Goal: Task Accomplishment & Management: Use online tool/utility

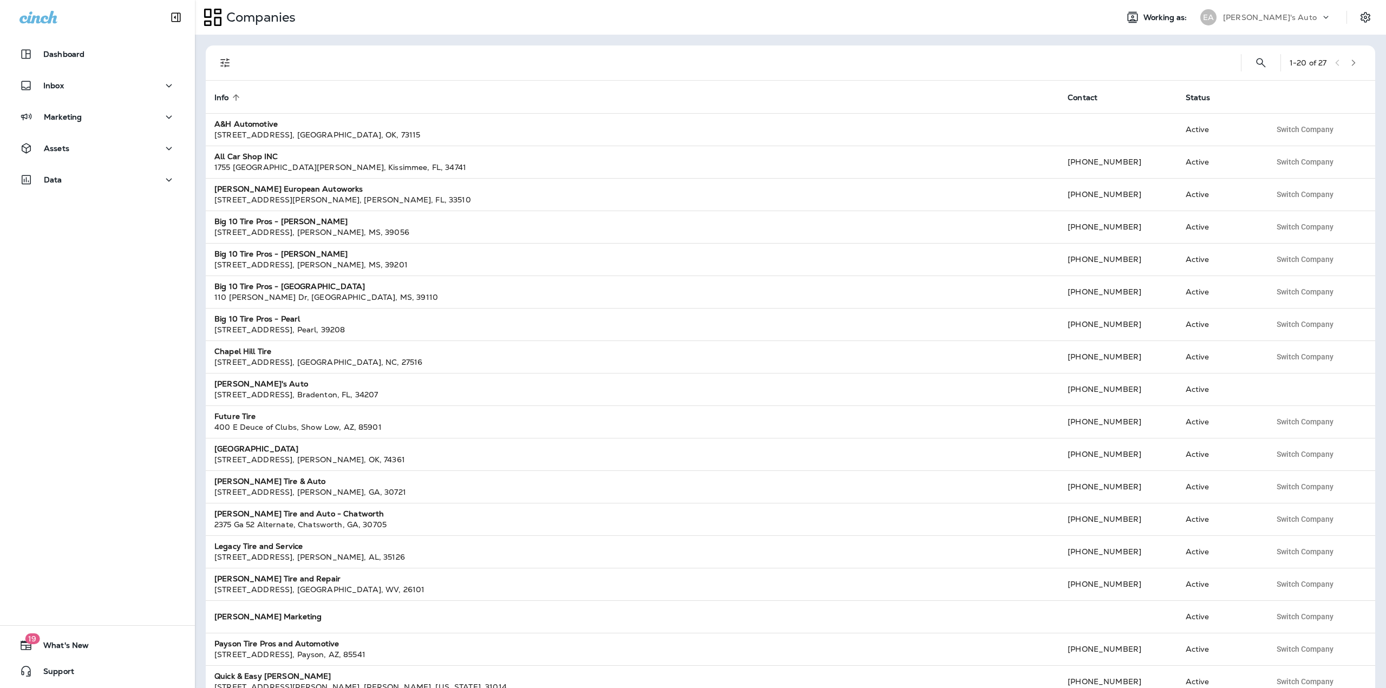
click at [1236, 22] on div "[PERSON_NAME]'s Auto" at bounding box center [1271, 17] width 97 height 16
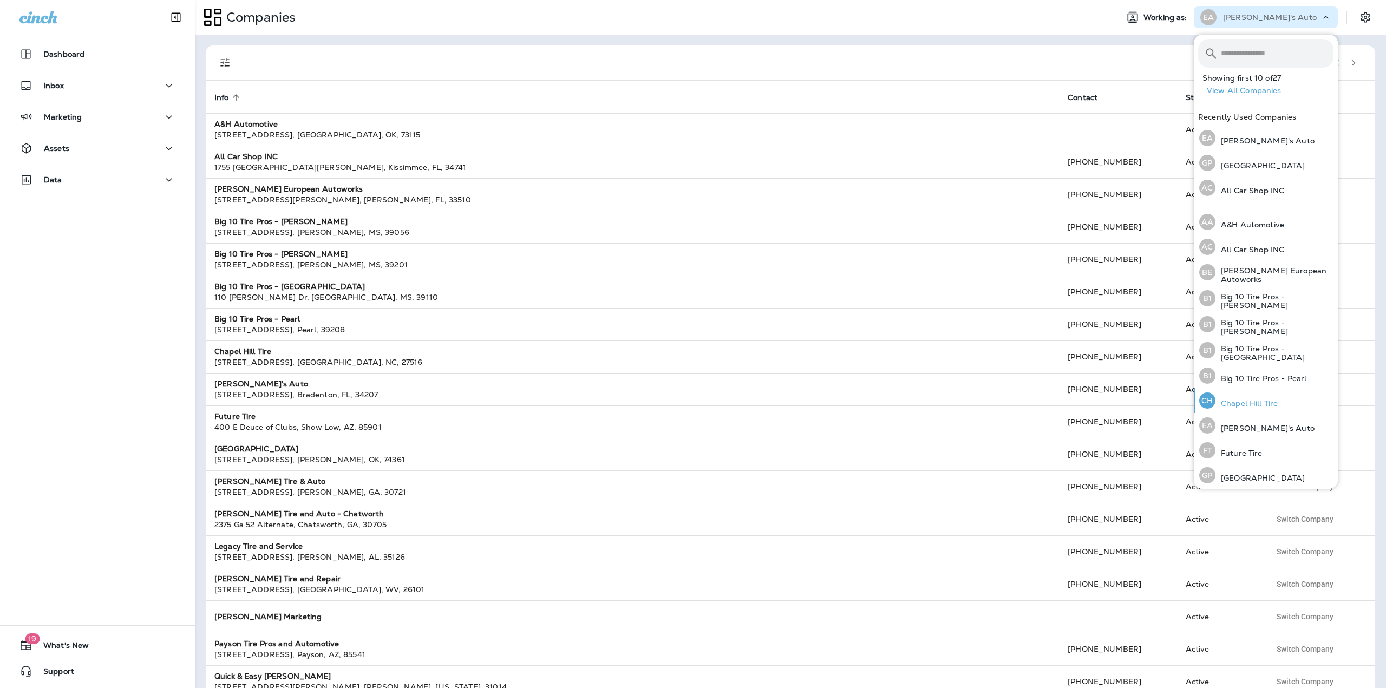
click at [1251, 403] on p "Chapel Hill Tire" at bounding box center [1246, 403] width 62 height 9
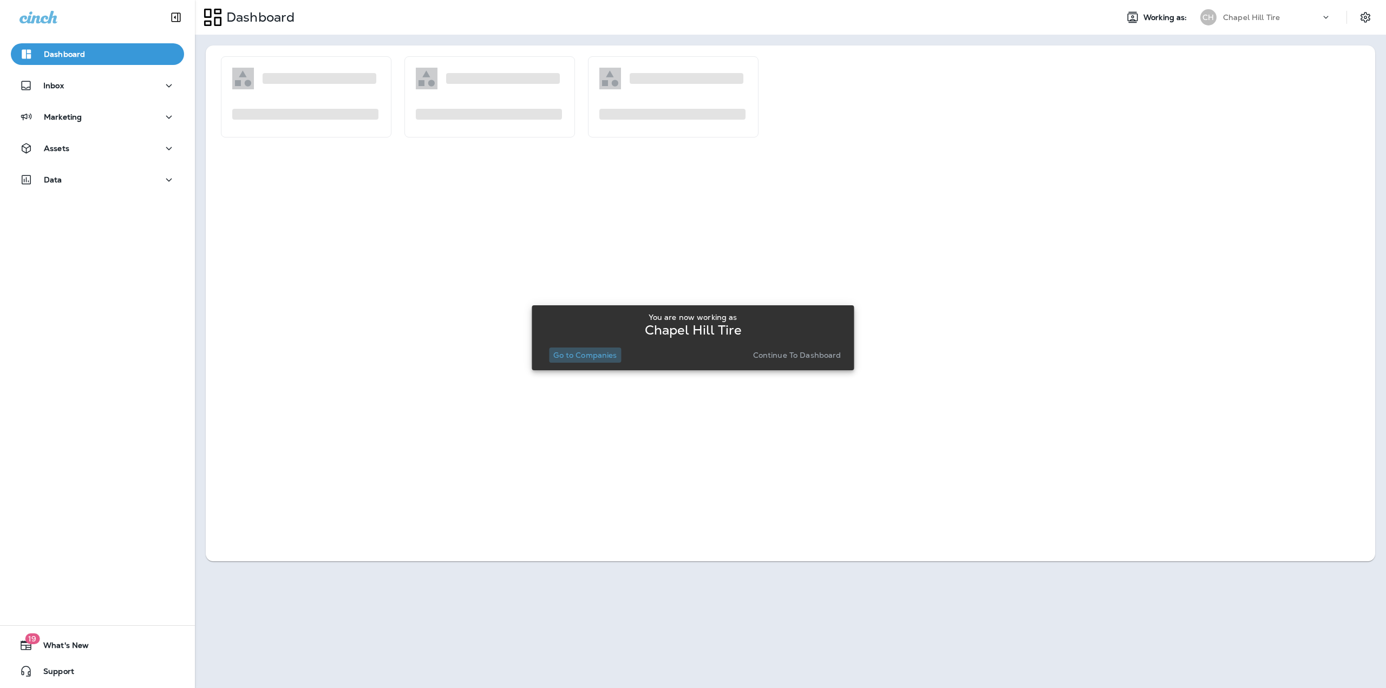
click at [616, 355] on p "Go to Companies" at bounding box center [584, 355] width 63 height 9
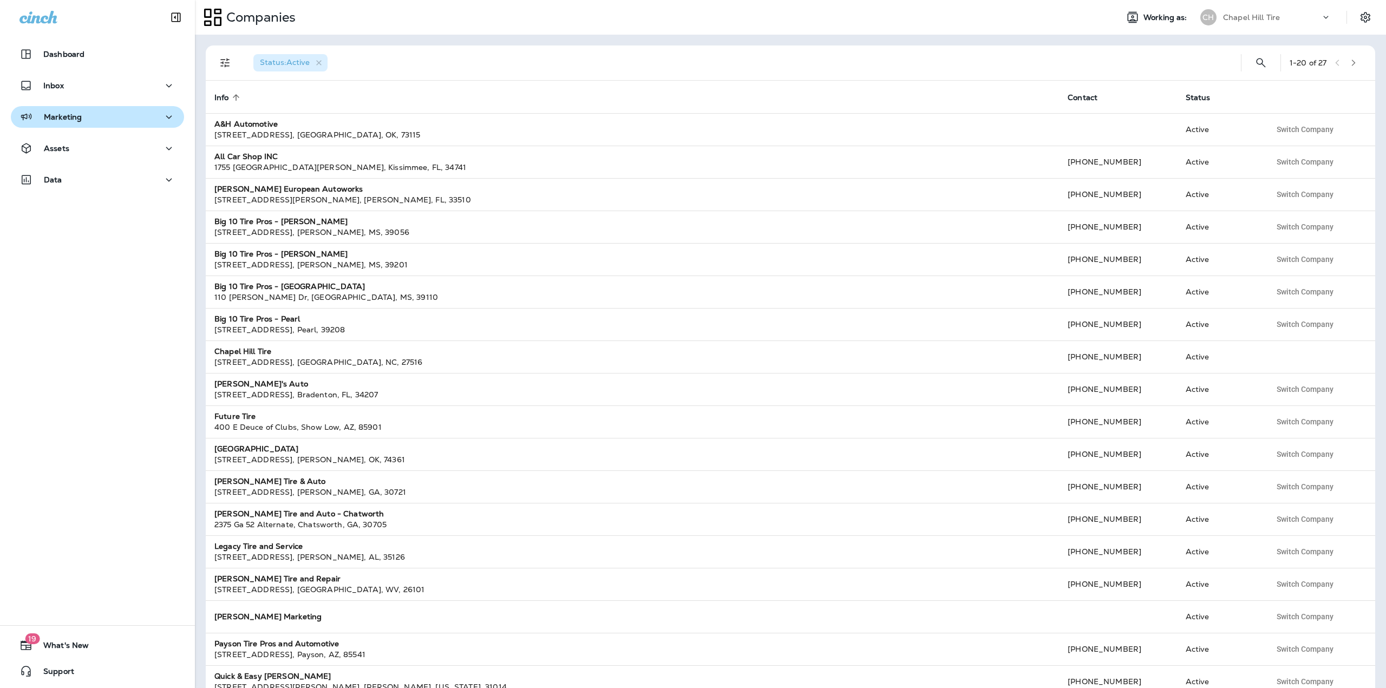
click at [132, 113] on div "Marketing" at bounding box center [97, 117] width 156 height 14
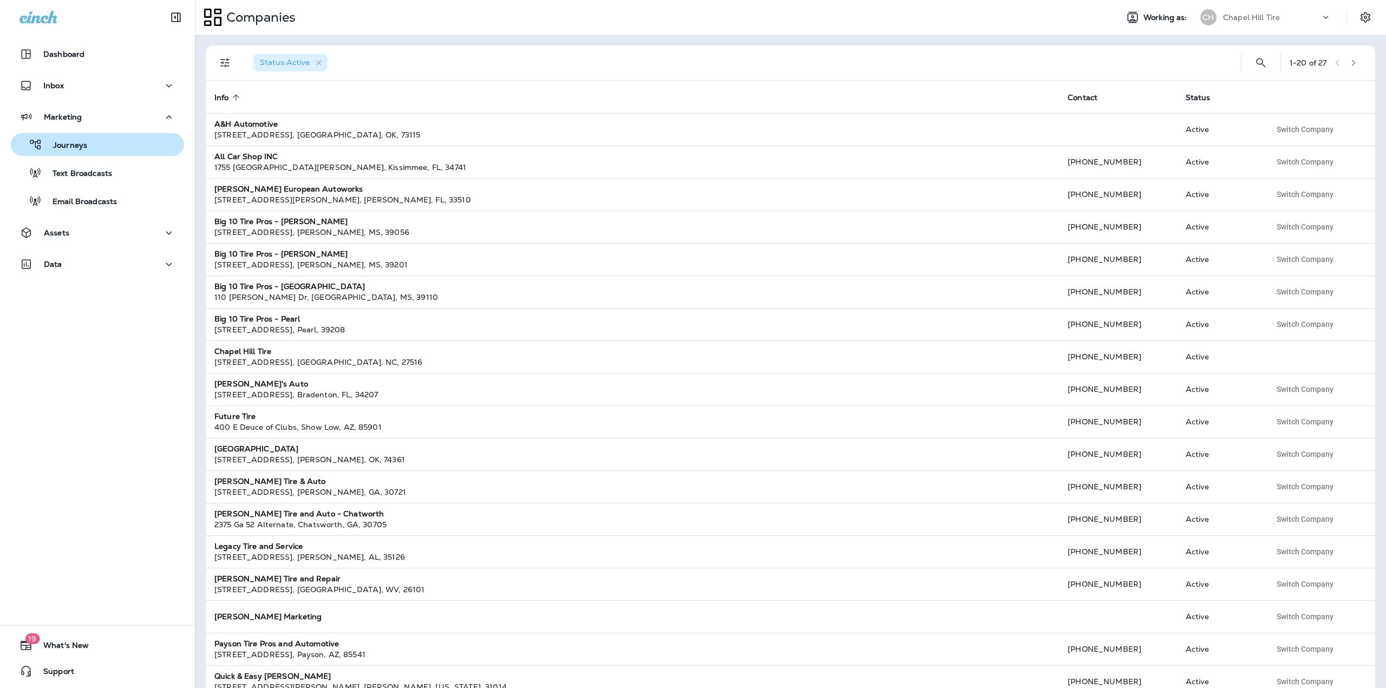
click at [88, 145] on div "Journeys" at bounding box center [97, 144] width 165 height 16
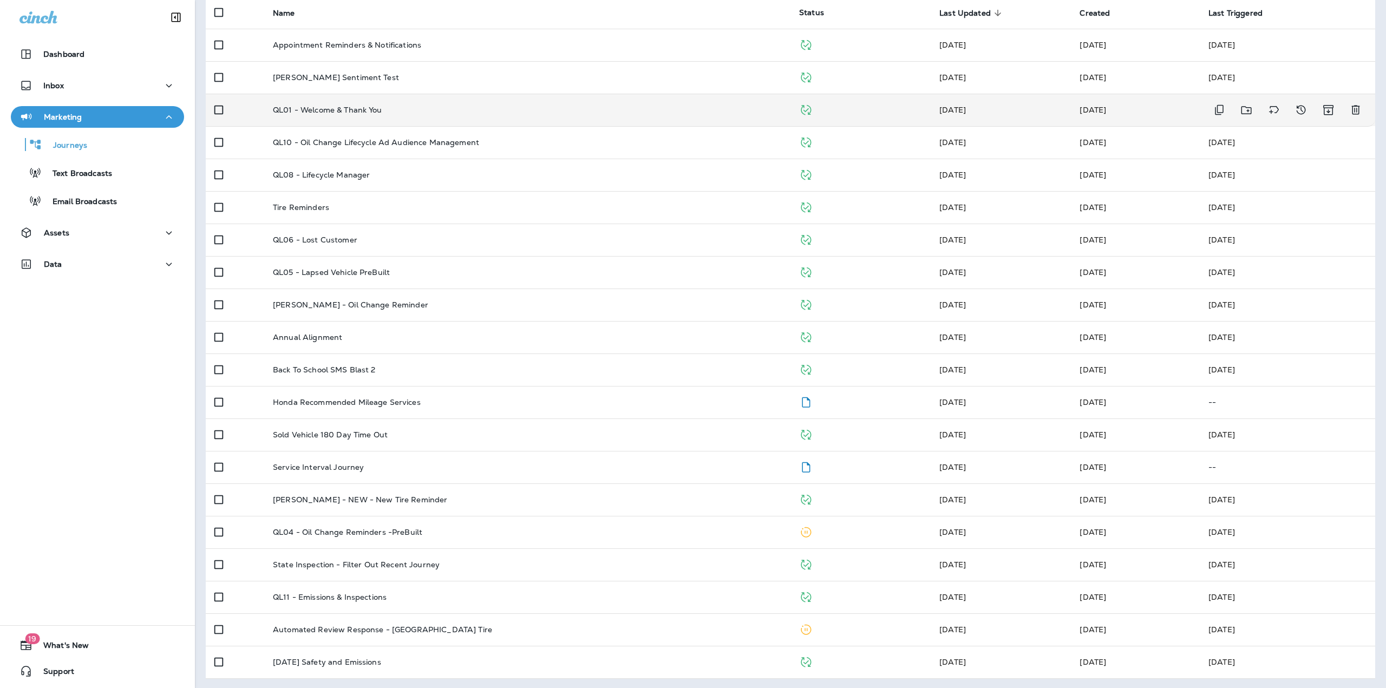
scroll to position [114, 0]
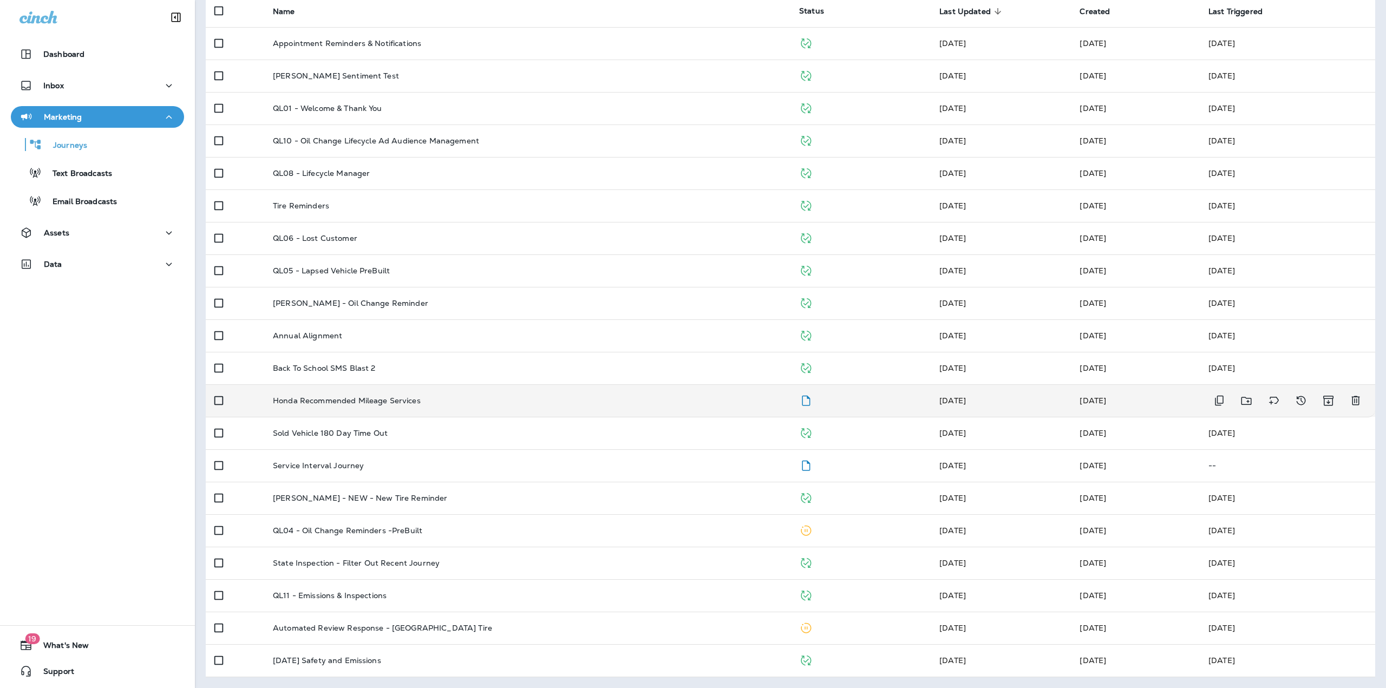
click at [338, 399] on p "Honda Recommended Mileage Services" at bounding box center [347, 400] width 148 height 9
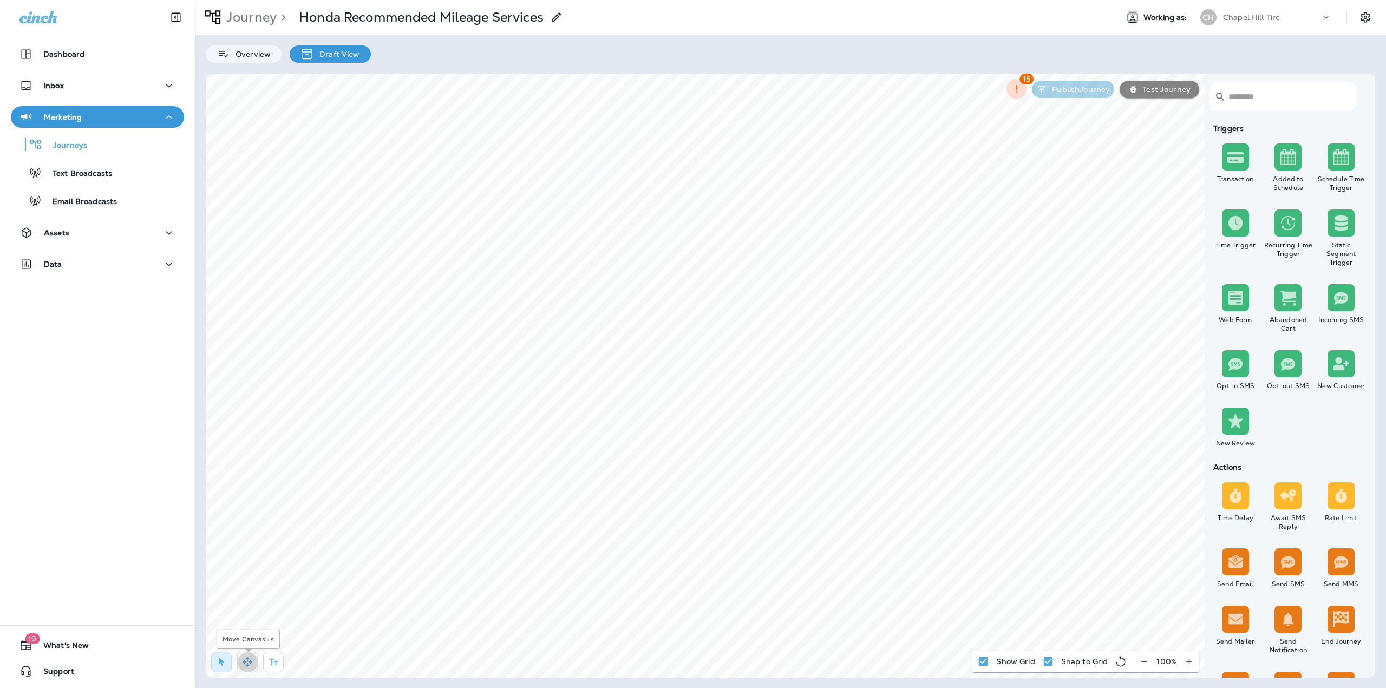
click at [242, 657] on icon "button" at bounding box center [247, 662] width 11 height 11
click at [408, 30] on html "Dashboard Inbox Marketing Journeys Text Broadcasts Email Broadcasts Assets Data…" at bounding box center [693, 15] width 1386 height 30
click at [213, 665] on button "button" at bounding box center [221, 662] width 21 height 21
click at [424, 204] on span "**********" at bounding box center [392, 206] width 69 height 15
drag, startPoint x: 425, startPoint y: 211, endPoint x: 389, endPoint y: 211, distance: 36.8
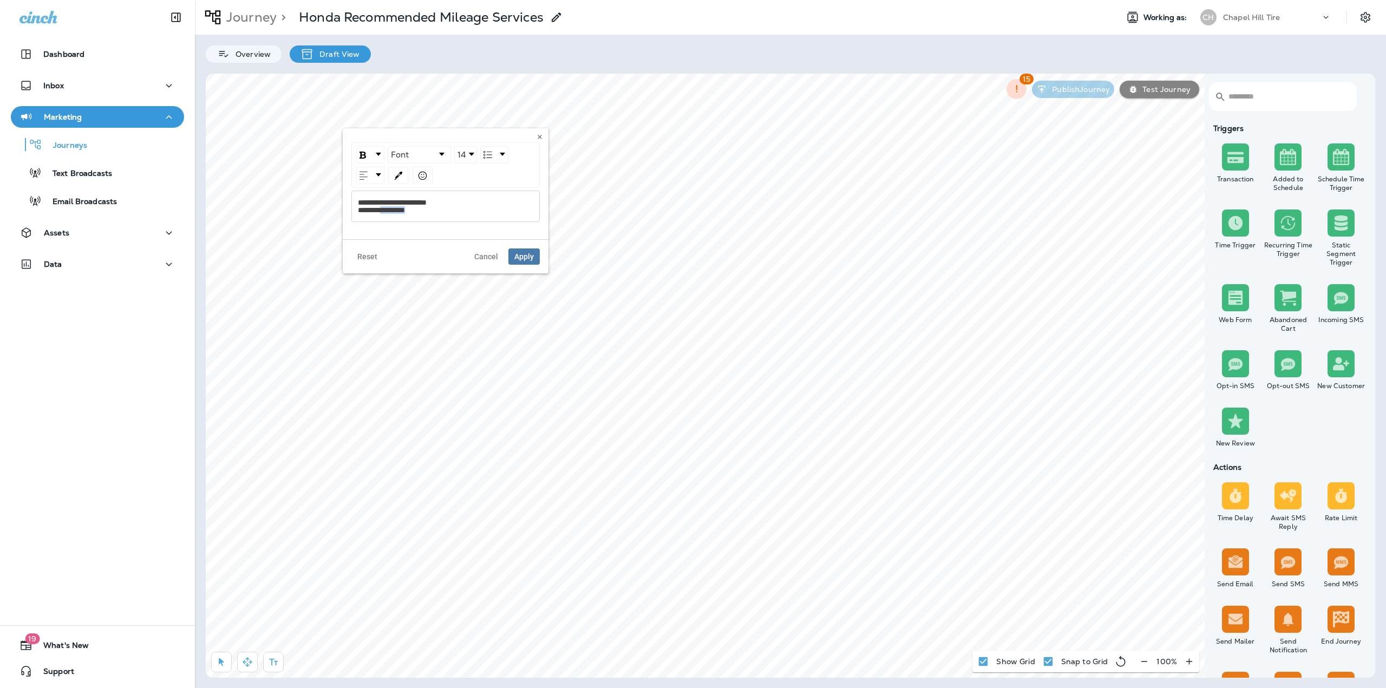
click at [389, 211] on div "**********" at bounding box center [446, 206] width 176 height 15
click at [514, 253] on button "Apply" at bounding box center [523, 256] width 31 height 16
click at [388, 208] on span "**********" at bounding box center [392, 206] width 69 height 15
click at [389, 207] on span "**********" at bounding box center [392, 206] width 69 height 15
click at [516, 253] on span "Apply" at bounding box center [523, 257] width 19 height 8
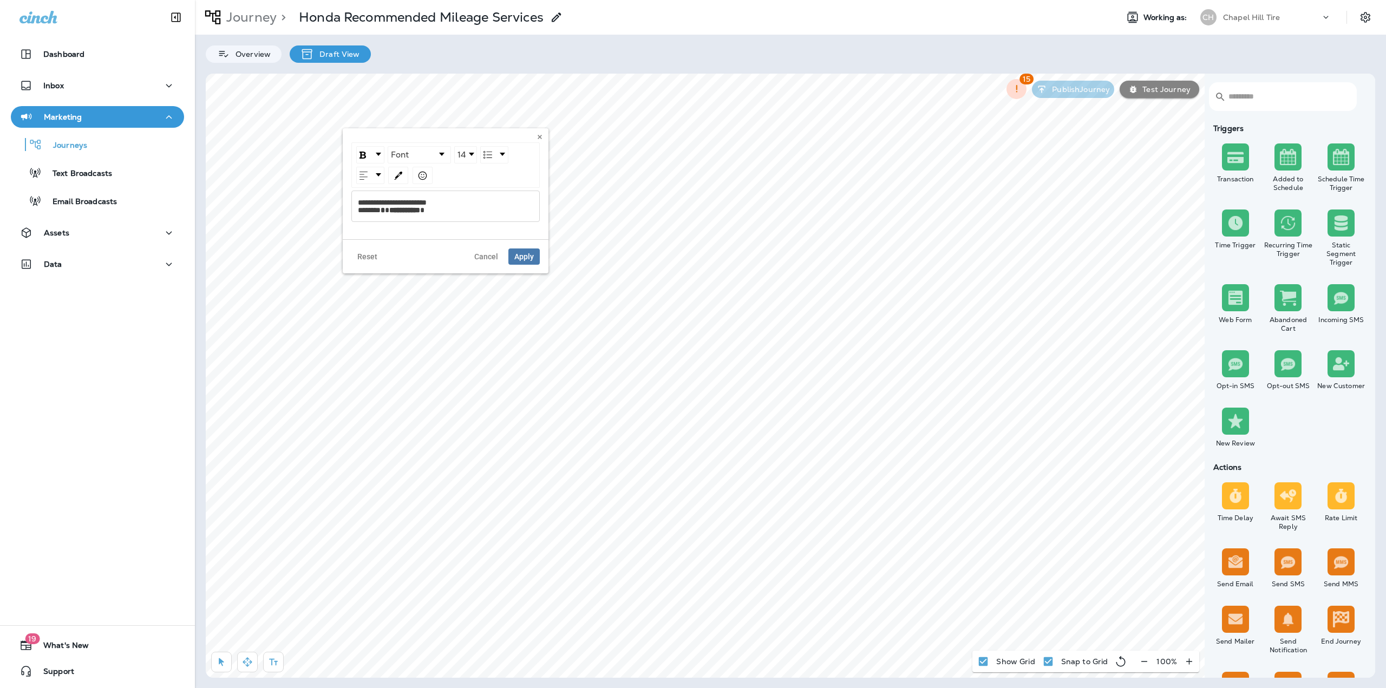
click at [401, 209] on span "**********" at bounding box center [404, 210] width 31 height 8
copy div "**********"
click at [515, 254] on span "Apply" at bounding box center [523, 257] width 19 height 8
click at [270, 655] on button "button" at bounding box center [273, 662] width 21 height 21
click at [445, 422] on div "rdw-editor" at bounding box center [497, 422] width 176 height 8
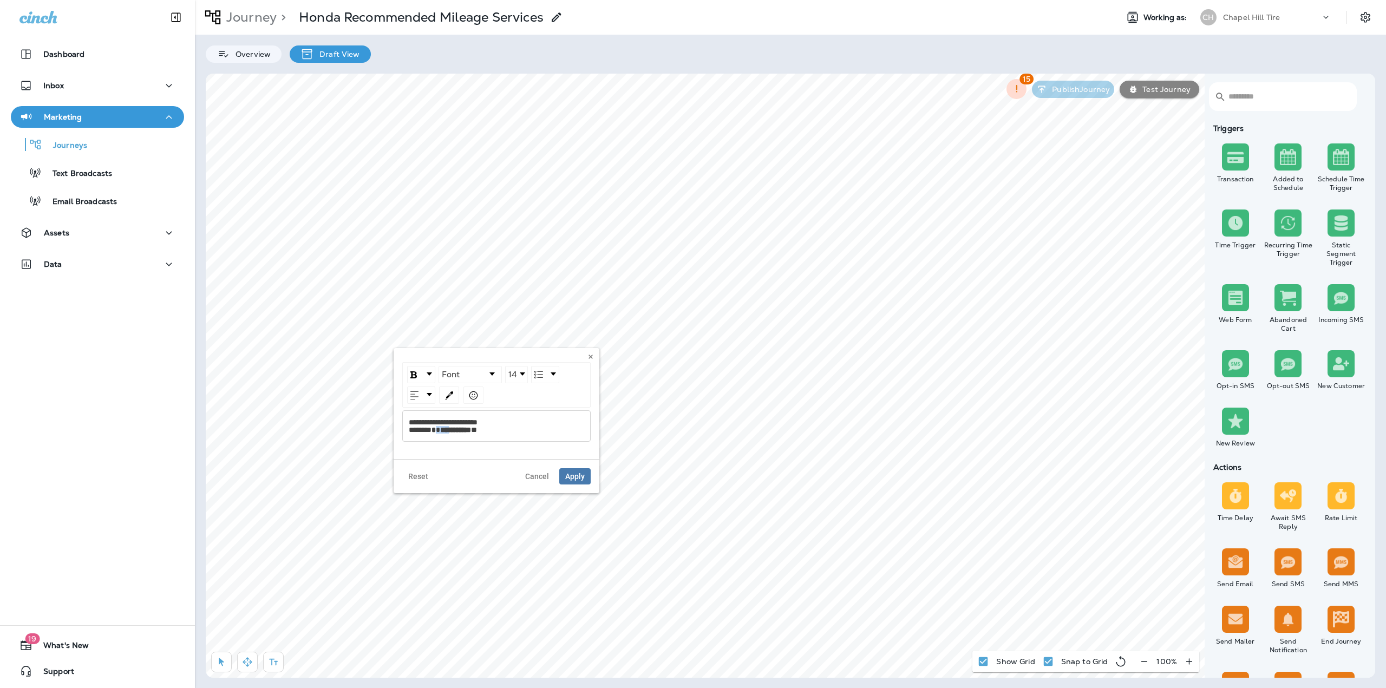
drag, startPoint x: 444, startPoint y: 429, endPoint x: 458, endPoint y: 429, distance: 14.1
click at [458, 429] on div "**********" at bounding box center [497, 425] width 176 height 15
click at [458, 429] on span "**********" at bounding box center [455, 430] width 31 height 8
drag, startPoint x: 450, startPoint y: 428, endPoint x: 465, endPoint y: 428, distance: 14.6
click at [465, 428] on span "**********" at bounding box center [455, 430] width 31 height 8
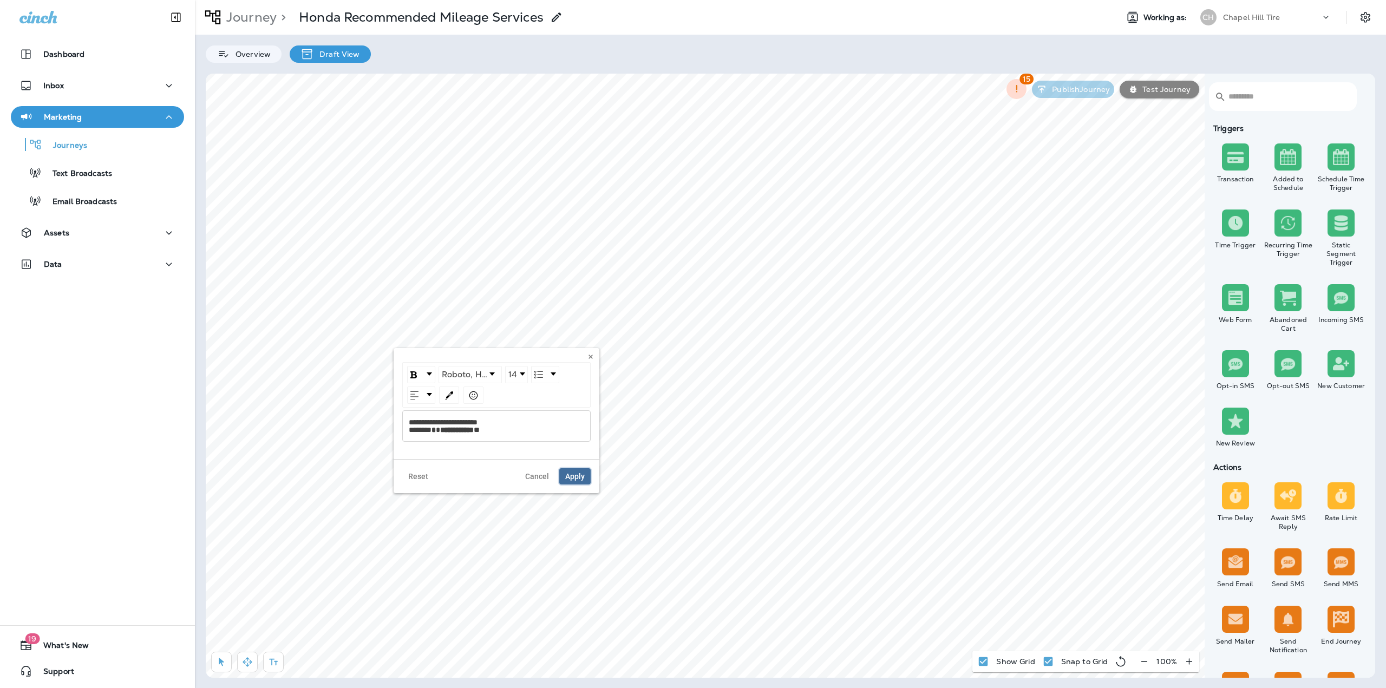
click at [572, 472] on span "Apply" at bounding box center [574, 476] width 19 height 8
click at [383, 556] on div "rdw-editor" at bounding box center [449, 554] width 176 height 8
drag, startPoint x: 416, startPoint y: 561, endPoint x: 398, endPoint y: 561, distance: 17.3
click at [398, 561] on span "**********" at bounding box center [407, 561] width 31 height 8
click at [541, 591] on button "Apply" at bounding box center [526, 593] width 31 height 16
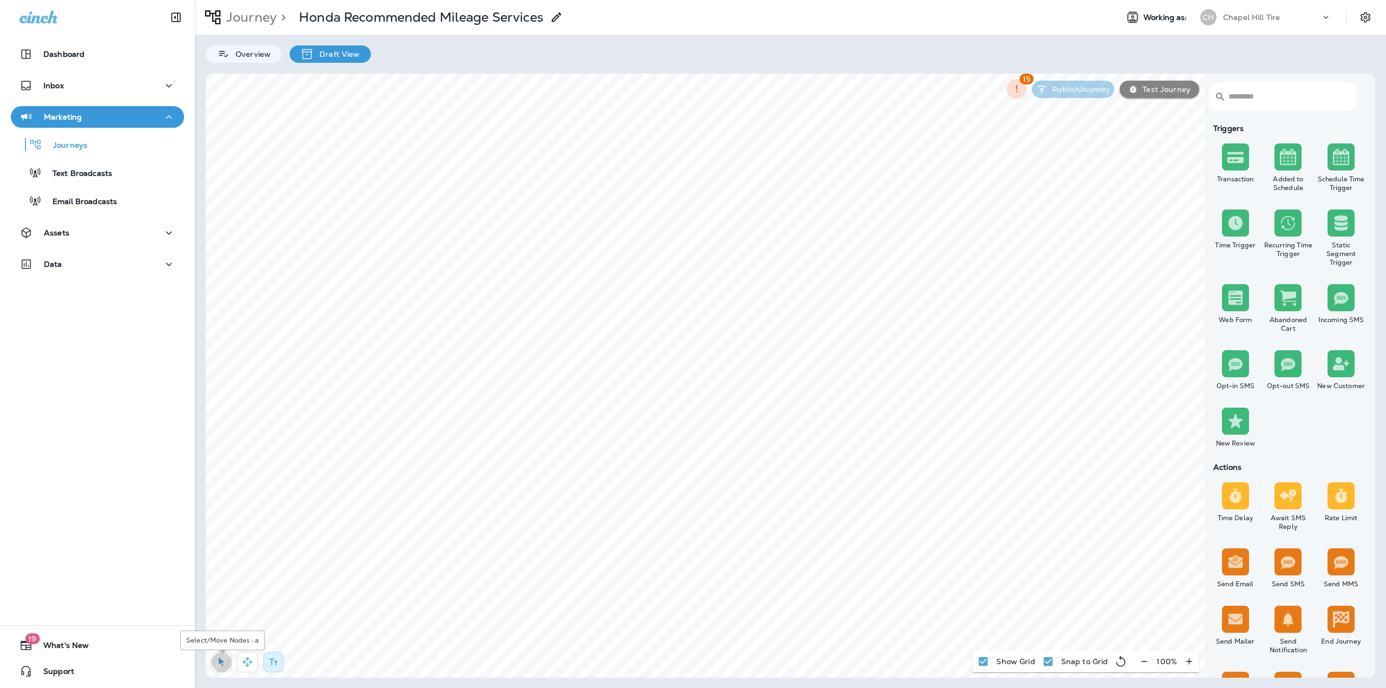
click at [222, 662] on icon "button" at bounding box center [221, 662] width 5 height 8
click at [244, 654] on button "button" at bounding box center [247, 662] width 21 height 21
click at [216, 664] on icon "button" at bounding box center [221, 662] width 11 height 11
click at [161, 517] on div "Dashboard Inbox Marketing Journeys Text Broadcasts Email Broadcasts Assets Data…" at bounding box center [693, 344] width 1386 height 688
click at [265, 668] on button "button" at bounding box center [273, 662] width 21 height 21
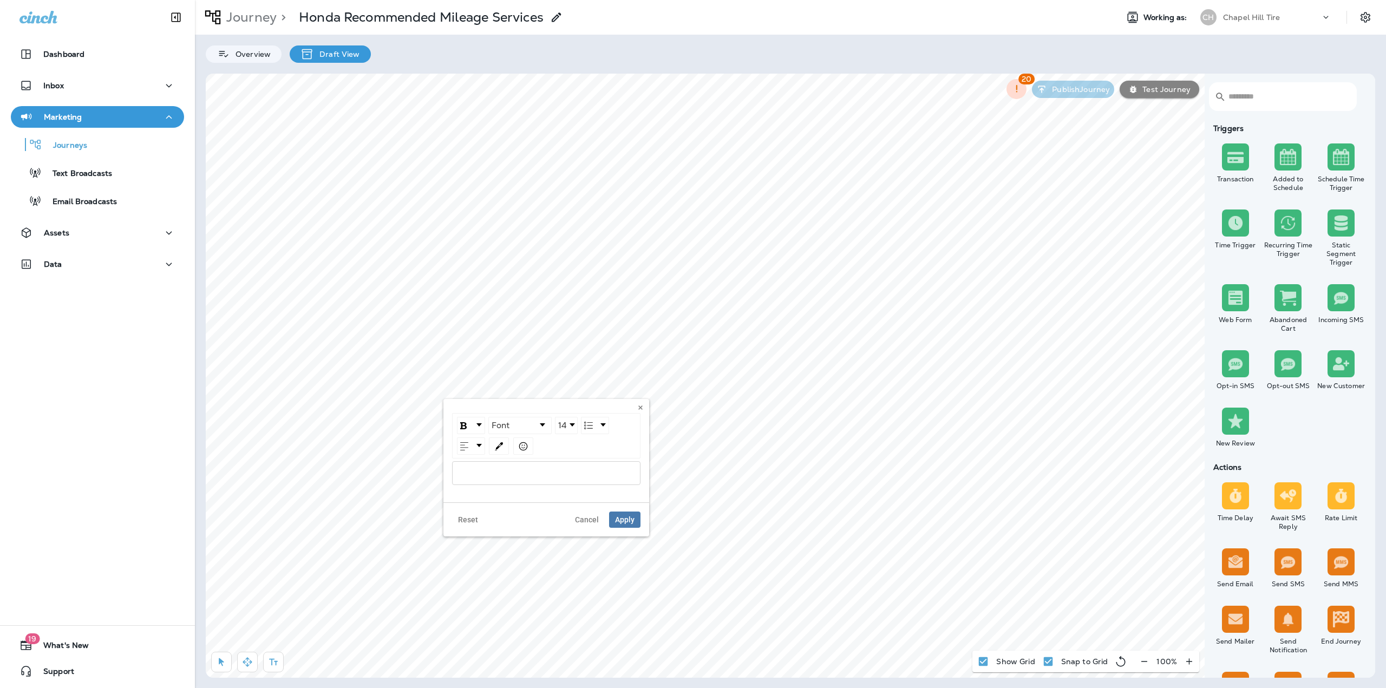
click at [479, 474] on div "rdw-editor" at bounding box center [546, 473] width 176 height 8
drag, startPoint x: 515, startPoint y: 481, endPoint x: 495, endPoint y: 481, distance: 20.0
click at [495, 481] on div "**********" at bounding box center [546, 476] width 176 height 15
click at [625, 523] on span "Apply" at bounding box center [624, 527] width 19 height 8
click at [218, 662] on icon "button" at bounding box center [221, 662] width 11 height 11
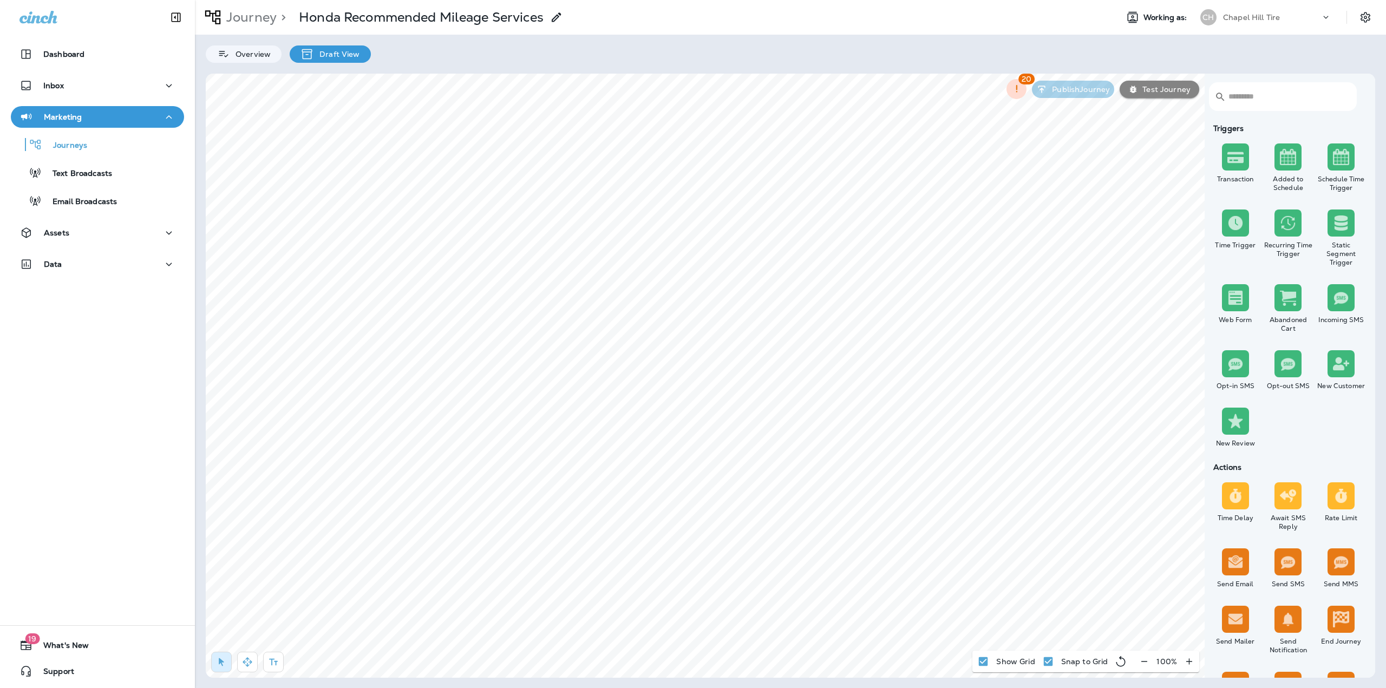
click at [243, 673] on div at bounding box center [250, 665] width 89 height 26
click at [246, 665] on icon "button" at bounding box center [246, 661] width 9 height 9
click at [360, 684] on div "Journey > Honda Recommended Mileage Services Working as: CH Chapel Hill Tire Ov…" at bounding box center [790, 344] width 1191 height 688
click at [215, 662] on button "button" at bounding box center [221, 662] width 21 height 21
click at [611, 451] on span "Apply" at bounding box center [617, 454] width 19 height 8
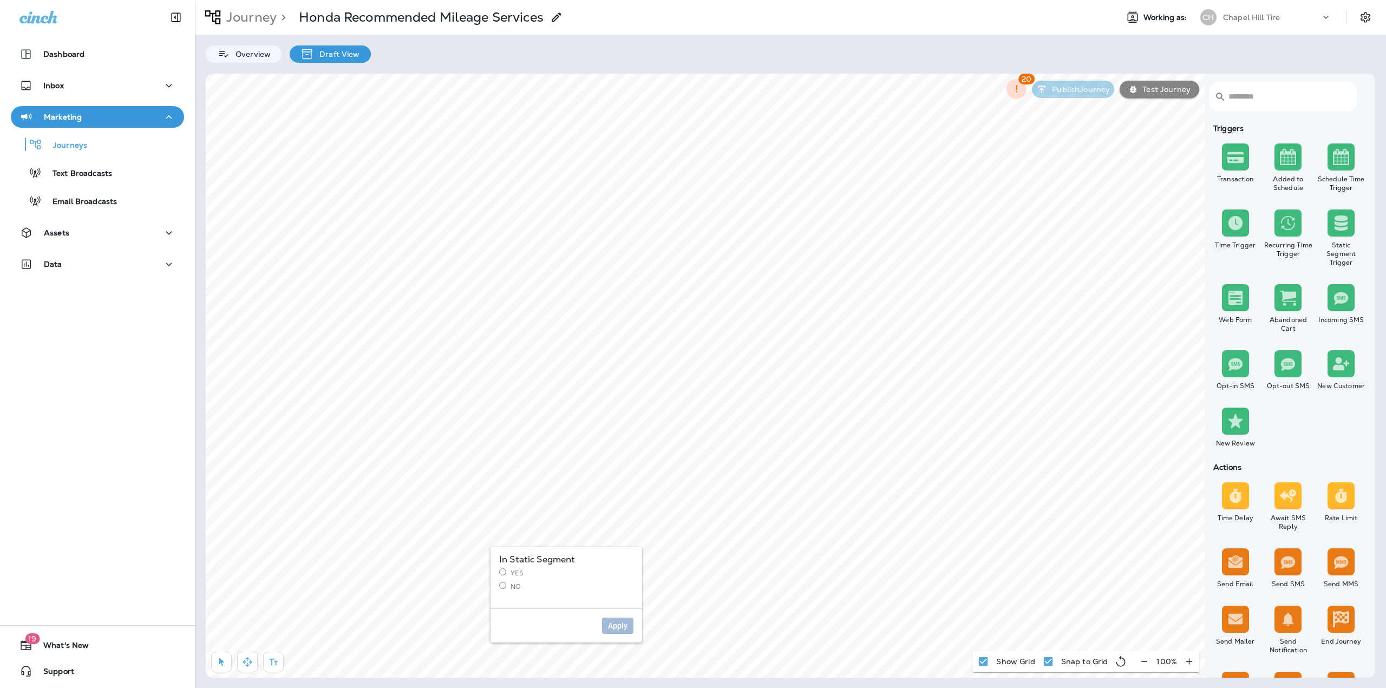
click at [510, 585] on label "No" at bounding box center [566, 586] width 134 height 9
click at [618, 605] on button "Apply" at bounding box center [617, 598] width 31 height 16
drag, startPoint x: 247, startPoint y: 658, endPoint x: 275, endPoint y: 639, distance: 34.4
click at [247, 657] on icon "button" at bounding box center [247, 662] width 11 height 11
click at [228, 658] on button "button" at bounding box center [221, 662] width 21 height 21
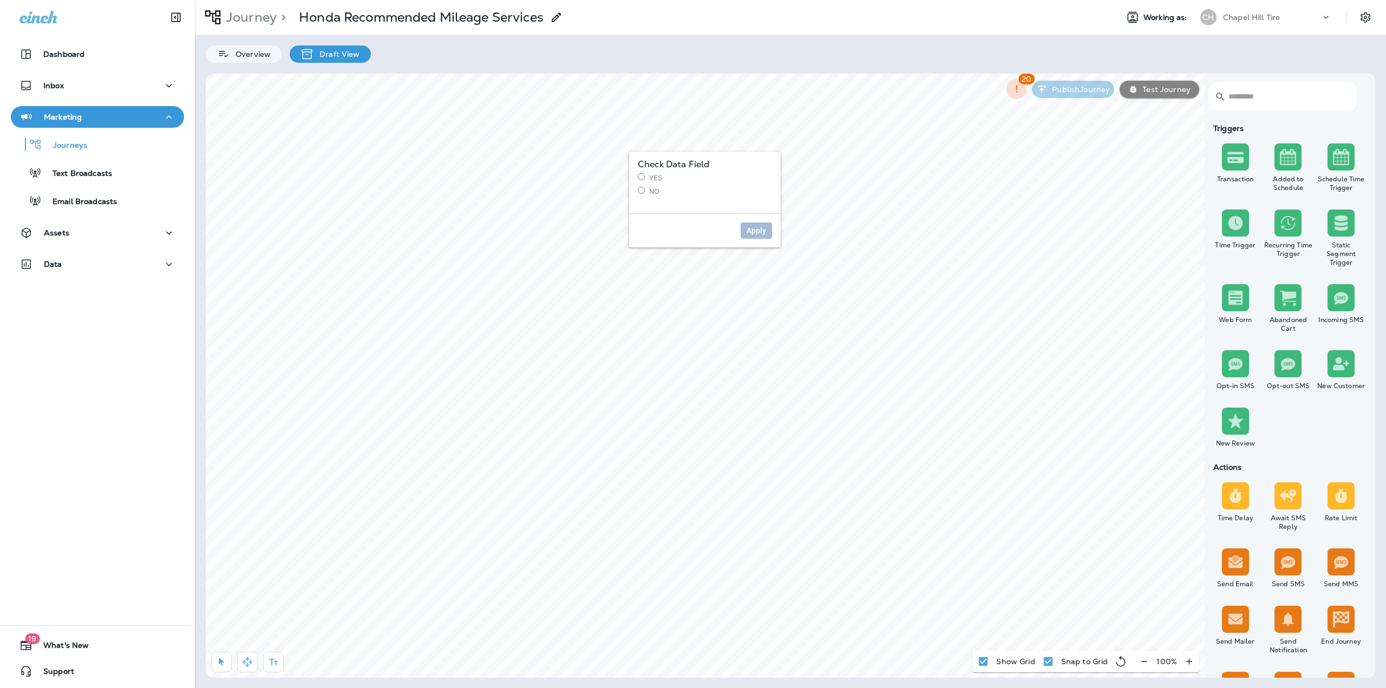
click at [647, 188] on label "No" at bounding box center [705, 191] width 134 height 9
click at [759, 229] on span "Apply" at bounding box center [755, 231] width 19 height 8
click at [648, 176] on label "Yes" at bounding box center [705, 177] width 134 height 9
click at [759, 227] on span "Apply" at bounding box center [755, 231] width 19 height 8
click at [746, 266] on button "Apply" at bounding box center [755, 268] width 31 height 16
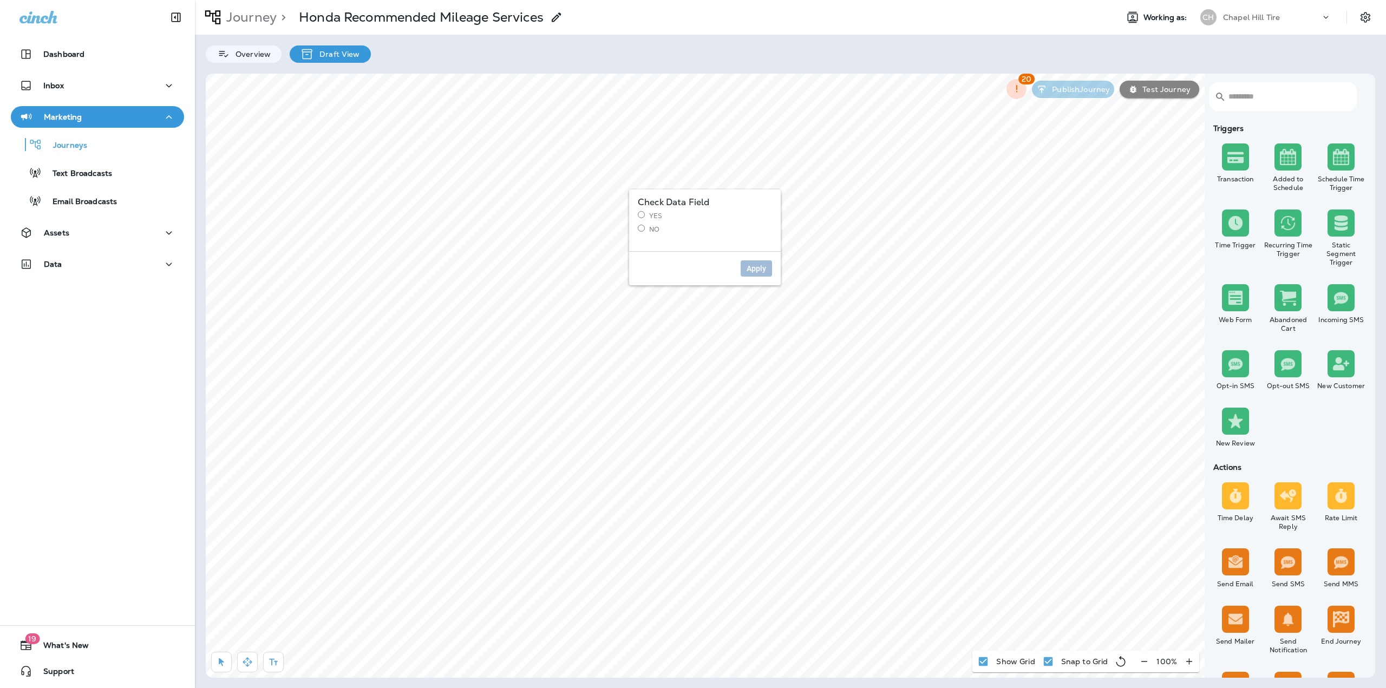
click at [646, 227] on label "No" at bounding box center [705, 229] width 134 height 9
click at [767, 265] on button "Apply" at bounding box center [755, 268] width 31 height 16
click at [602, 527] on label "Continue" at bounding box center [640, 530] width 134 height 9
click at [691, 595] on span "Apply" at bounding box center [691, 599] width 19 height 8
click at [614, 314] on label "Continue" at bounding box center [640, 314] width 134 height 9
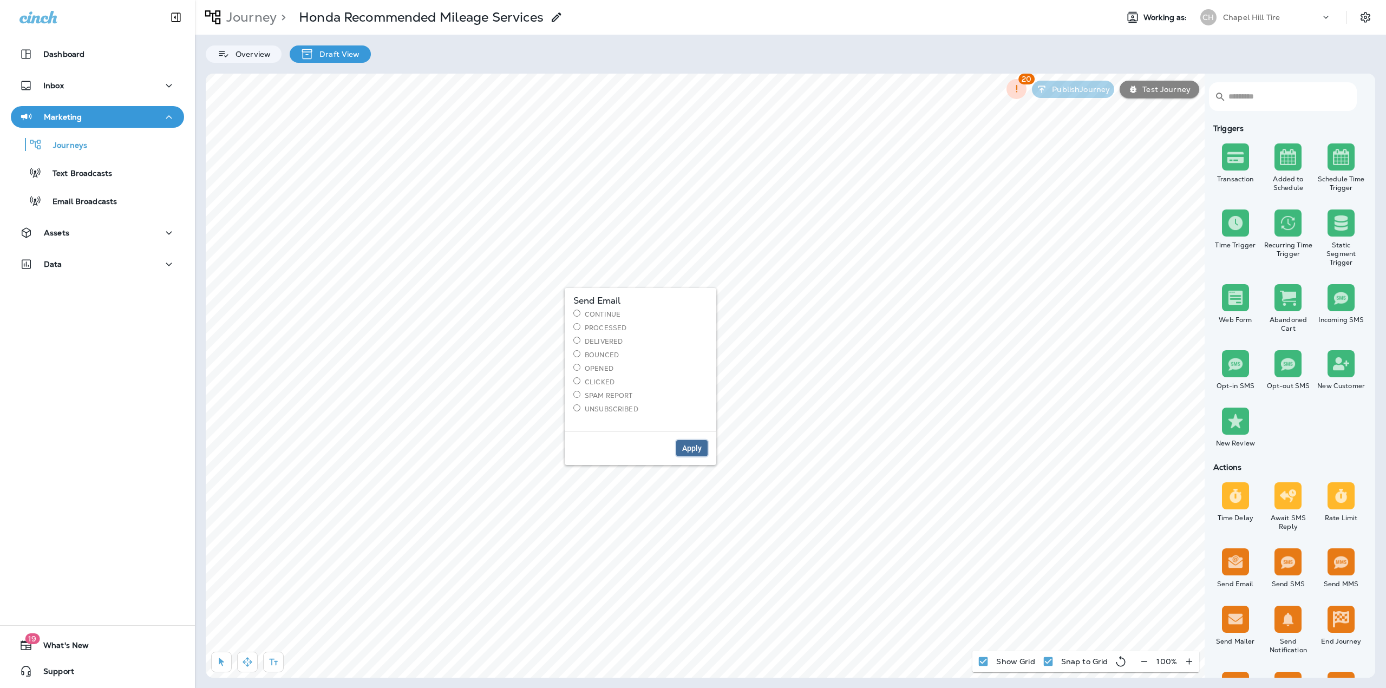
click at [700, 448] on span "Apply" at bounding box center [691, 448] width 19 height 8
click at [250, 660] on icon "button" at bounding box center [247, 662] width 11 height 11
select select "****"
click at [888, 305] on icon at bounding box center [887, 307] width 6 height 6
click at [249, 8] on div "Journey > Honda Recommended Mileage Services" at bounding box center [379, 17] width 368 height 27
